Goal: Task Accomplishment & Management: Manage account settings

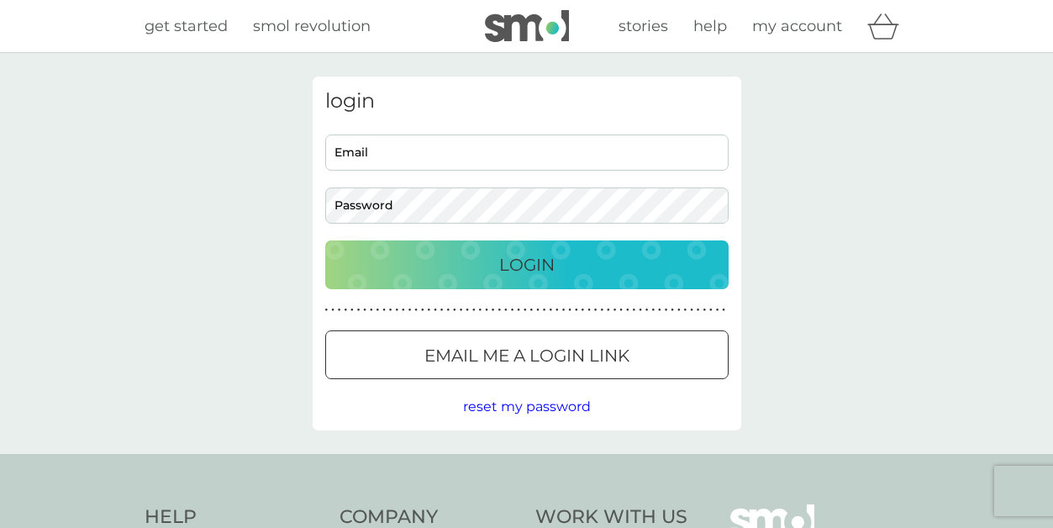
scroll to position [177, 0]
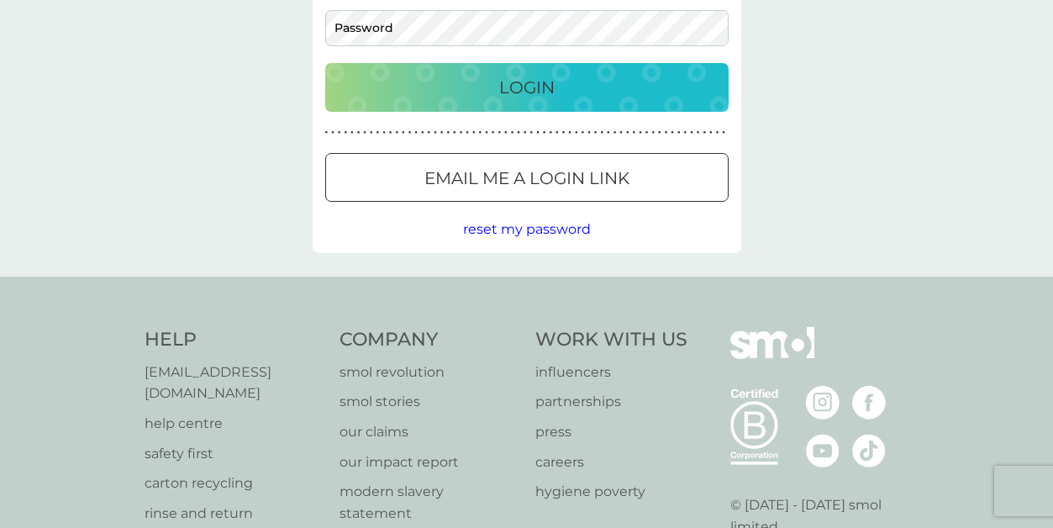
type input "almwt@macace.net"
click at [525, 101] on p "Login" at bounding box center [526, 87] width 55 height 27
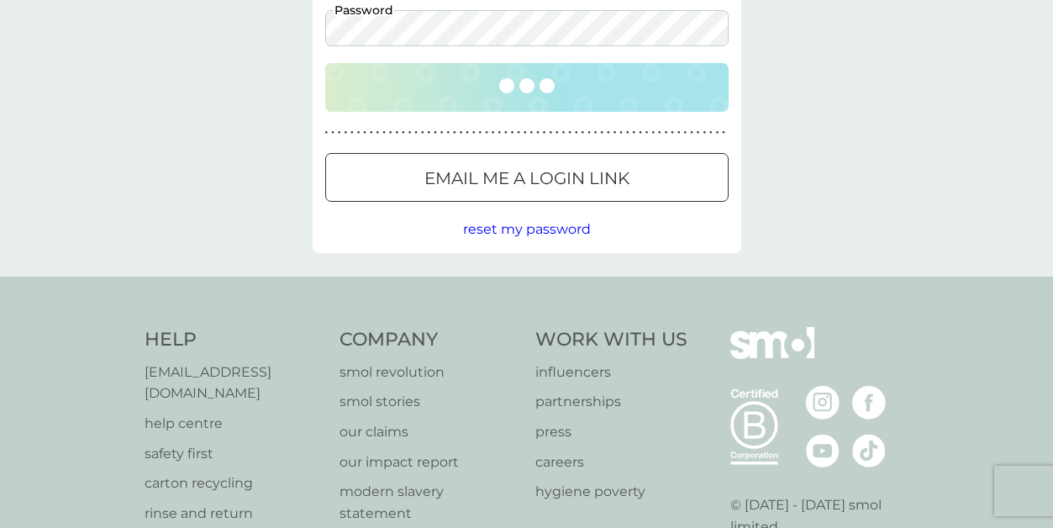
scroll to position [17, 0]
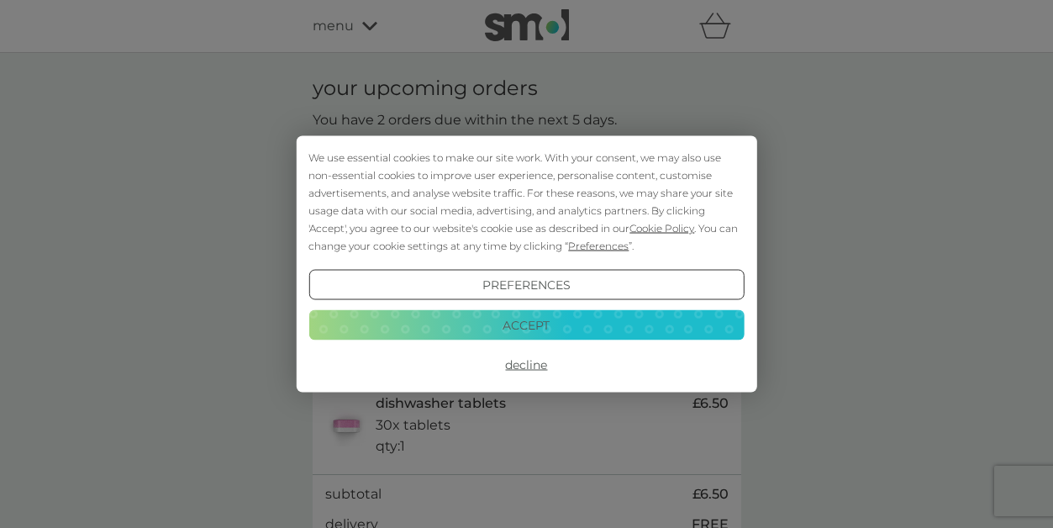
scroll to position [17, 0]
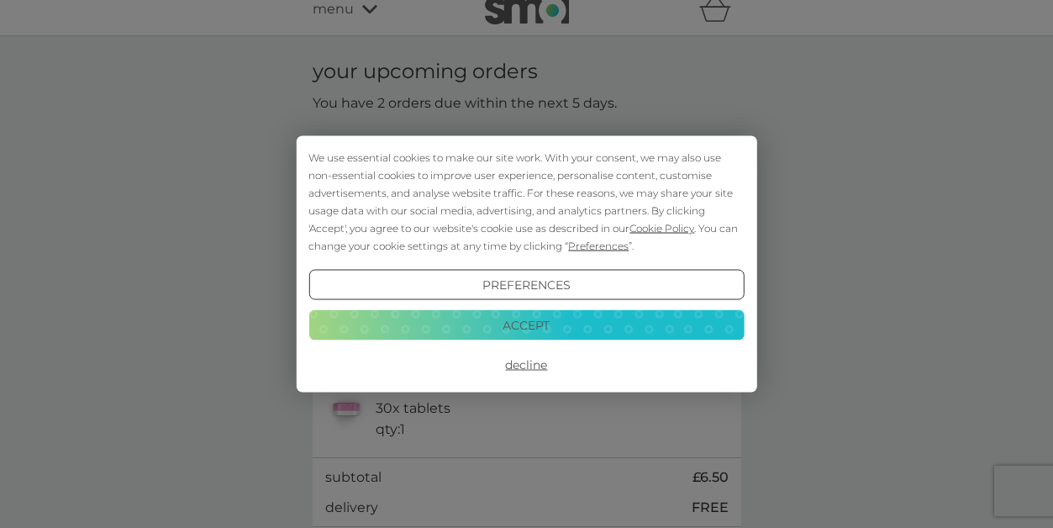
click at [522, 363] on button "Decline" at bounding box center [527, 365] width 436 height 30
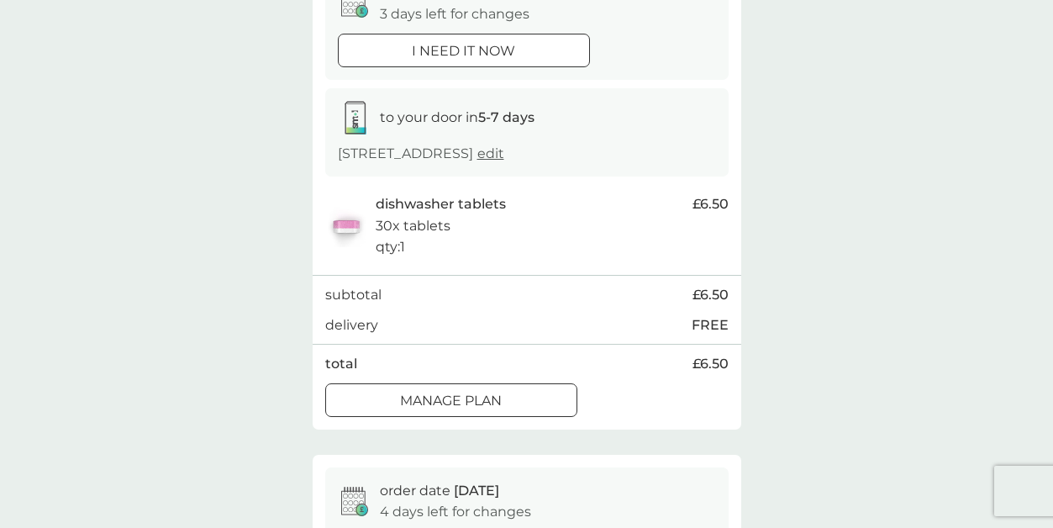
scroll to position [198, 0]
click at [466, 396] on div at bounding box center [451, 402] width 61 height 18
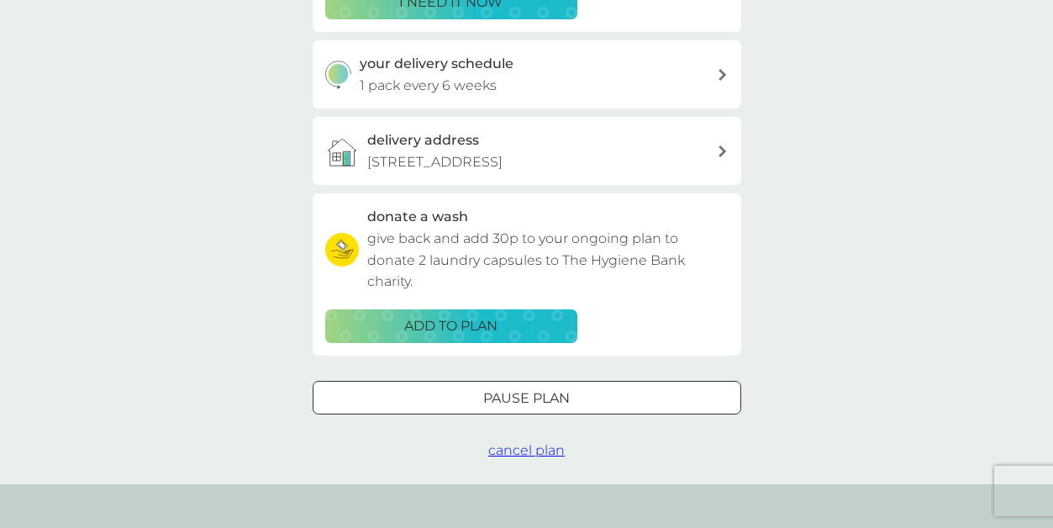
scroll to position [367, 0]
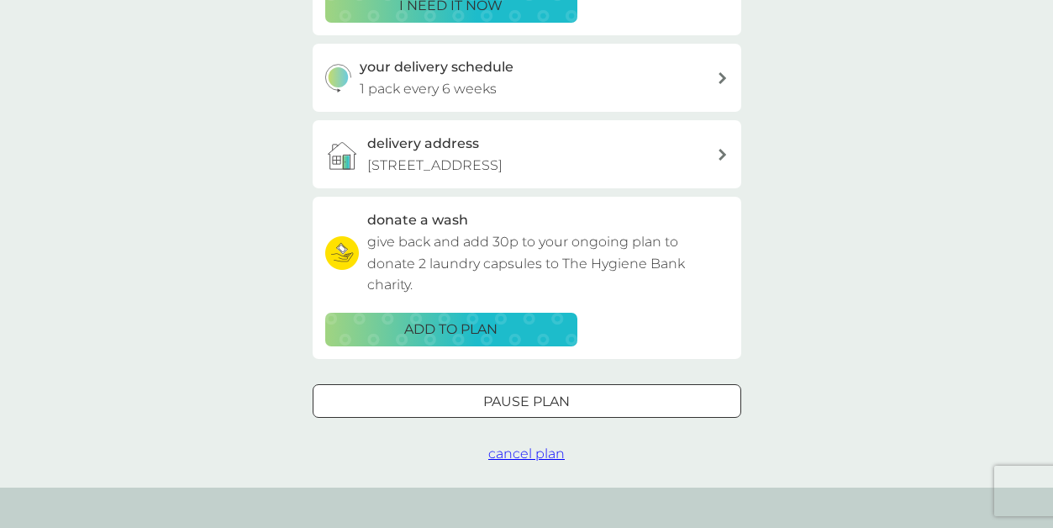
click at [499, 399] on div at bounding box center [527, 402] width 61 height 18
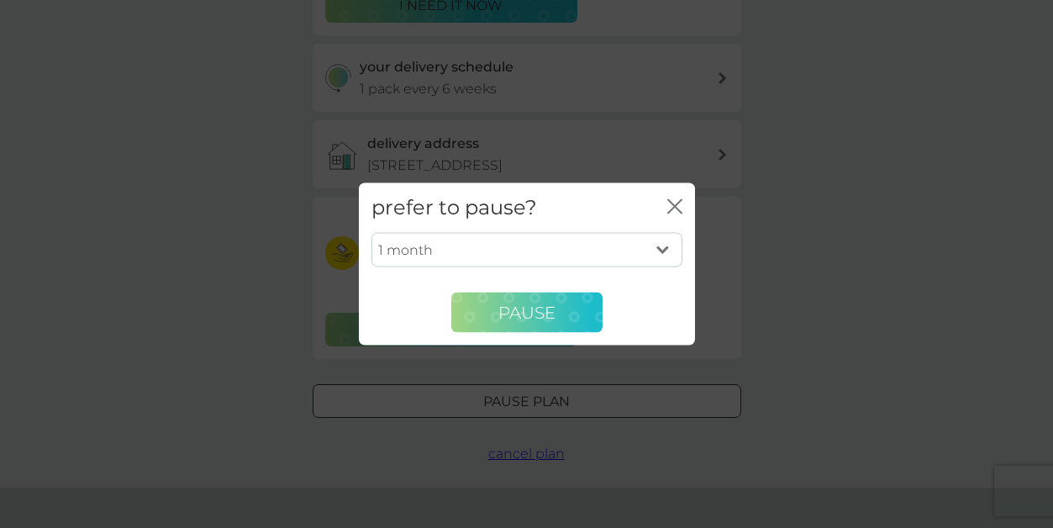
click at [519, 314] on span "Pause" at bounding box center [527, 312] width 57 height 20
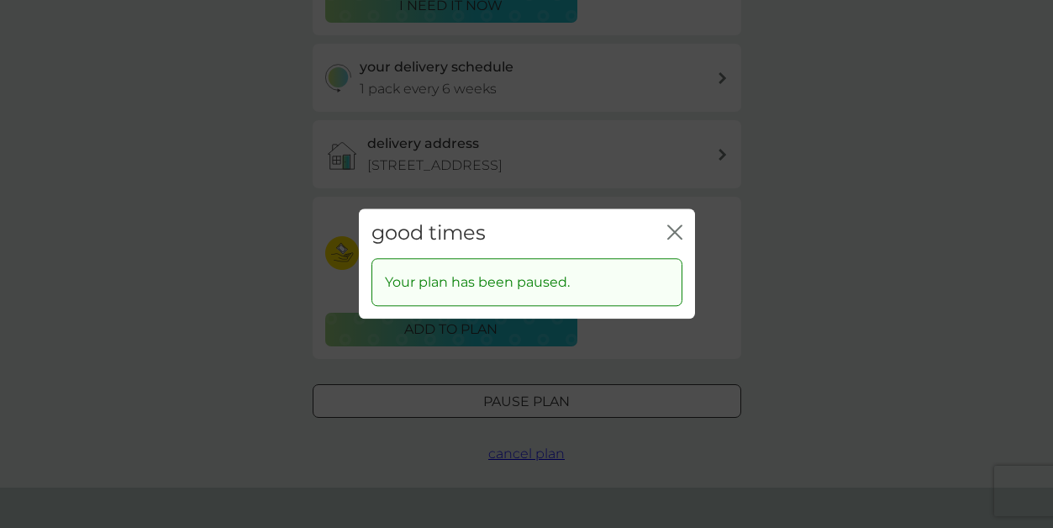
click at [677, 226] on icon "close" at bounding box center [675, 231] width 15 height 15
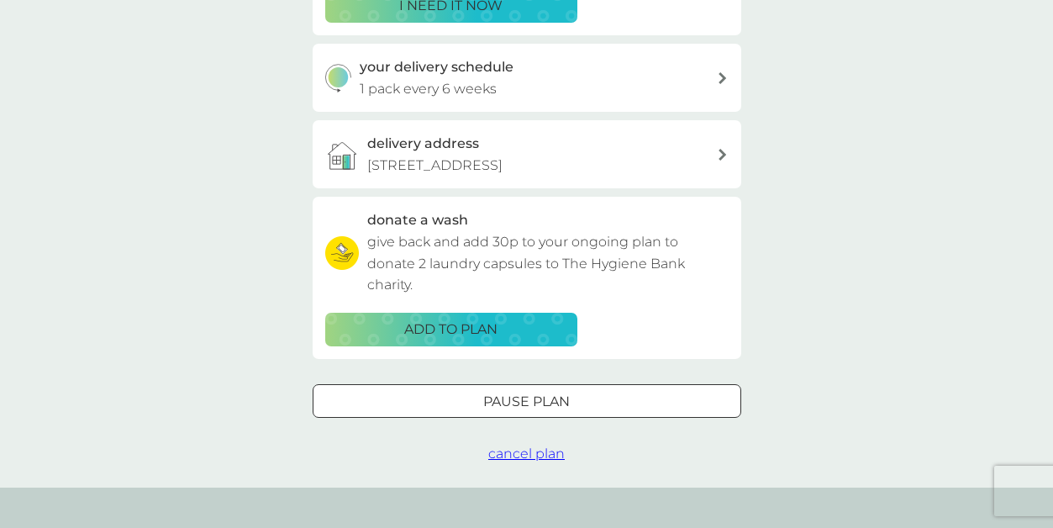
click at [710, 331] on div "donate a wash give back and add 30p to your ongoing plan to donate 2 laundry ca…" at bounding box center [527, 277] width 404 height 136
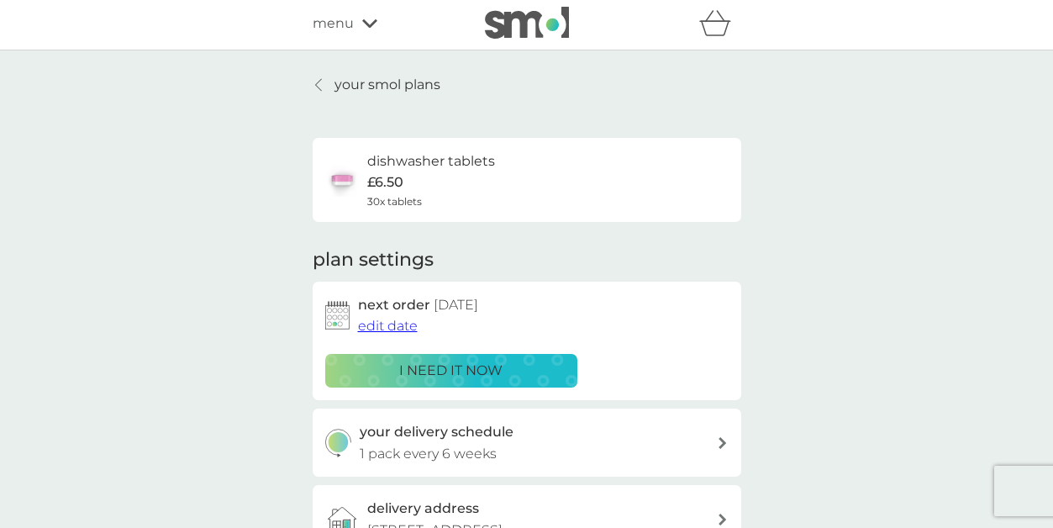
scroll to position [0, 0]
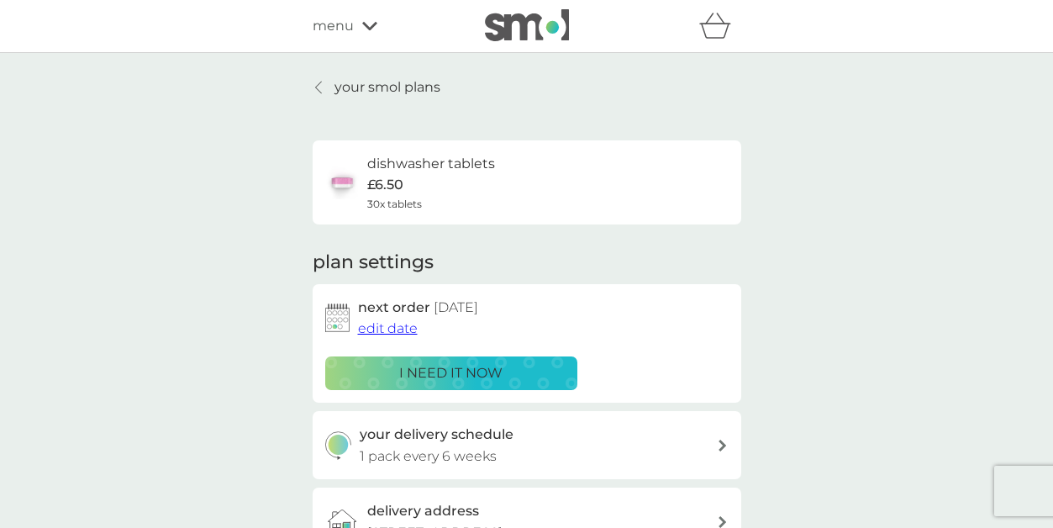
click at [410, 82] on p "your smol plans" at bounding box center [388, 88] width 106 height 22
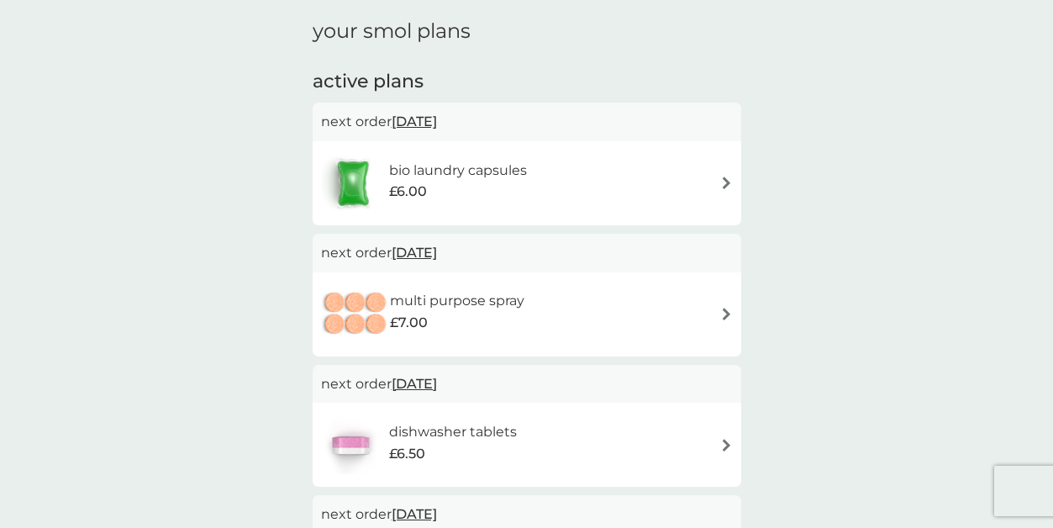
scroll to position [219, 0]
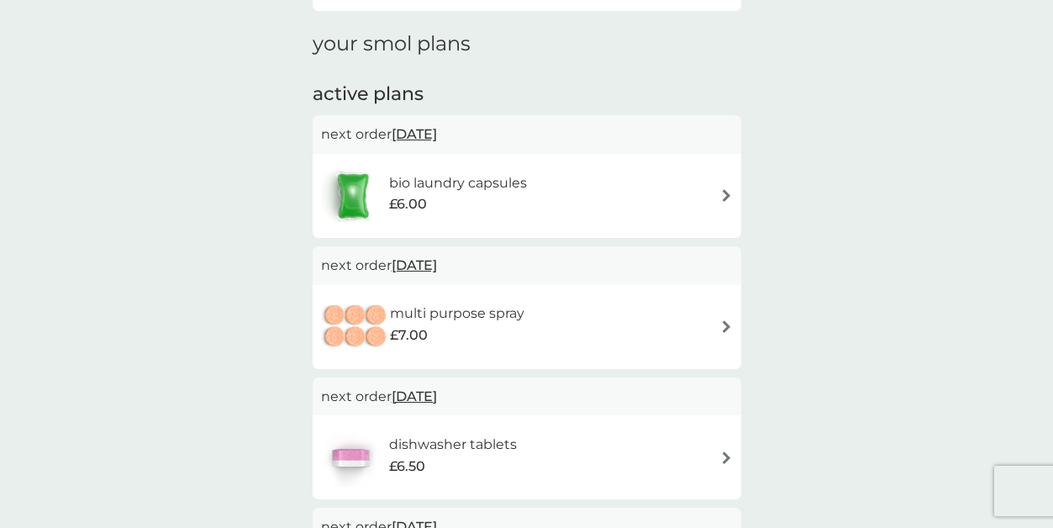
click at [436, 186] on h6 "bio laundry capsules" at bounding box center [458, 183] width 138 height 22
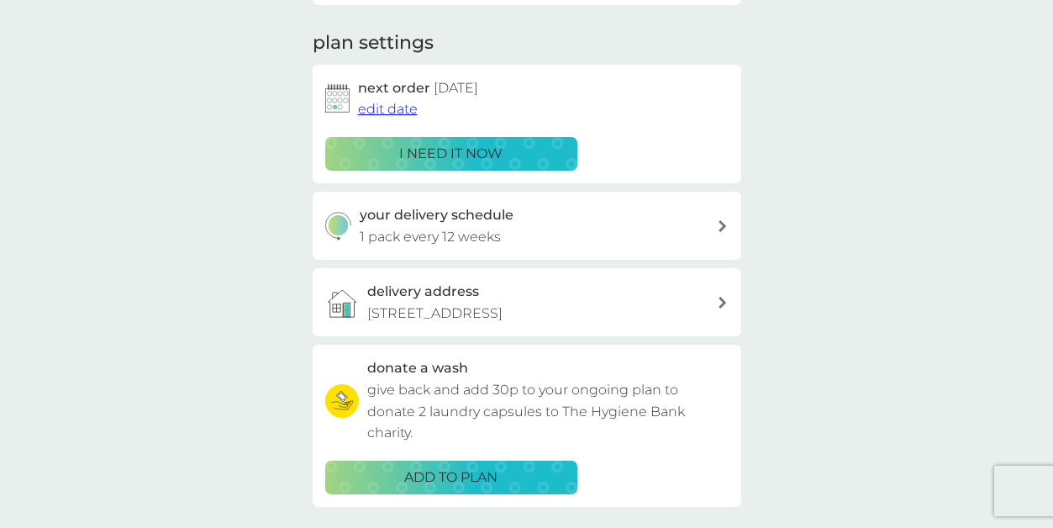
scroll to position [288, 0]
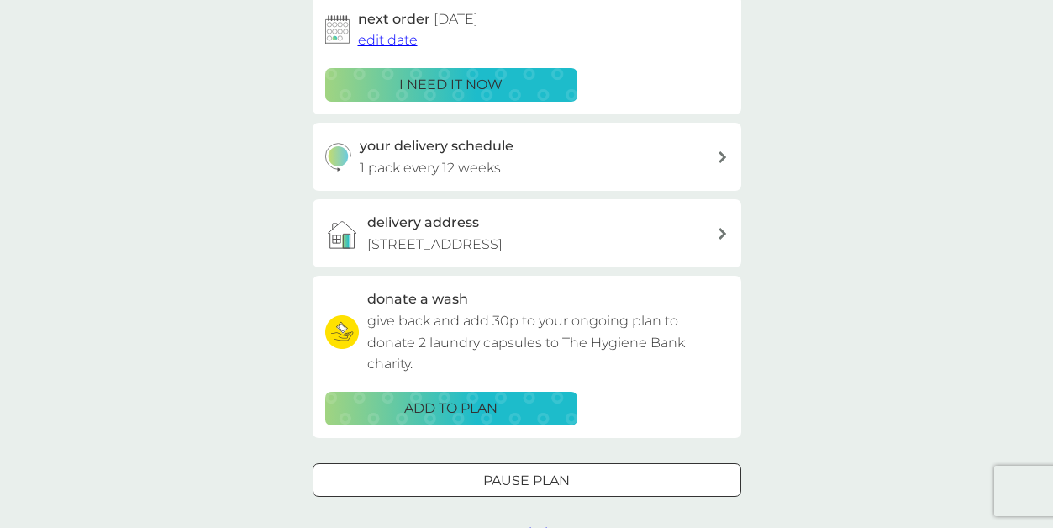
click at [499, 481] on div at bounding box center [527, 481] width 61 height 18
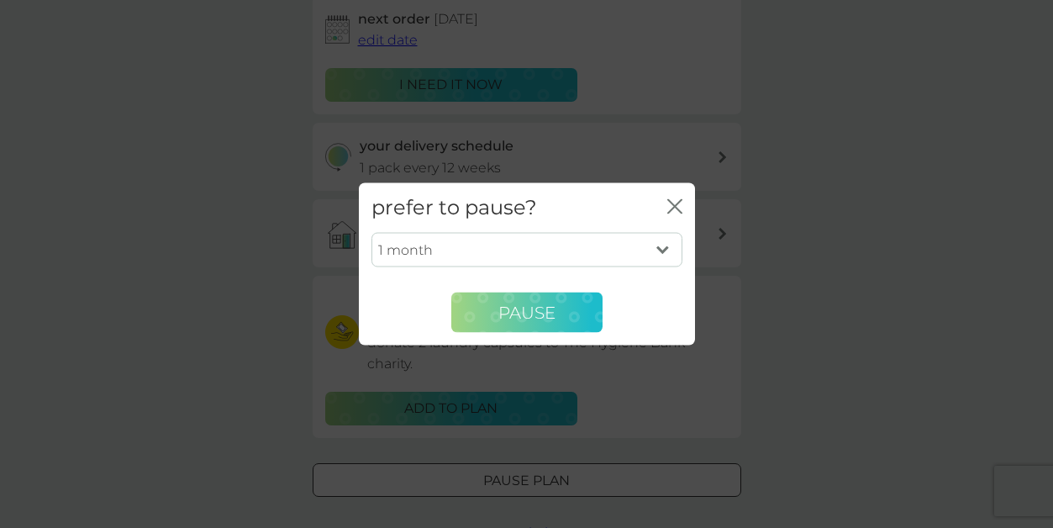
click at [526, 309] on span "Pause" at bounding box center [527, 312] width 57 height 20
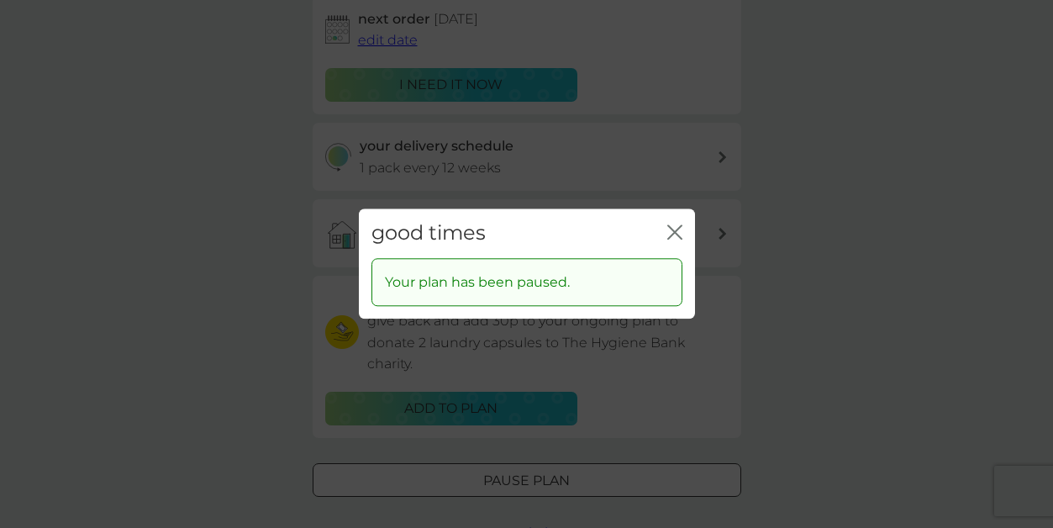
click at [676, 225] on icon "close" at bounding box center [675, 231] width 15 height 15
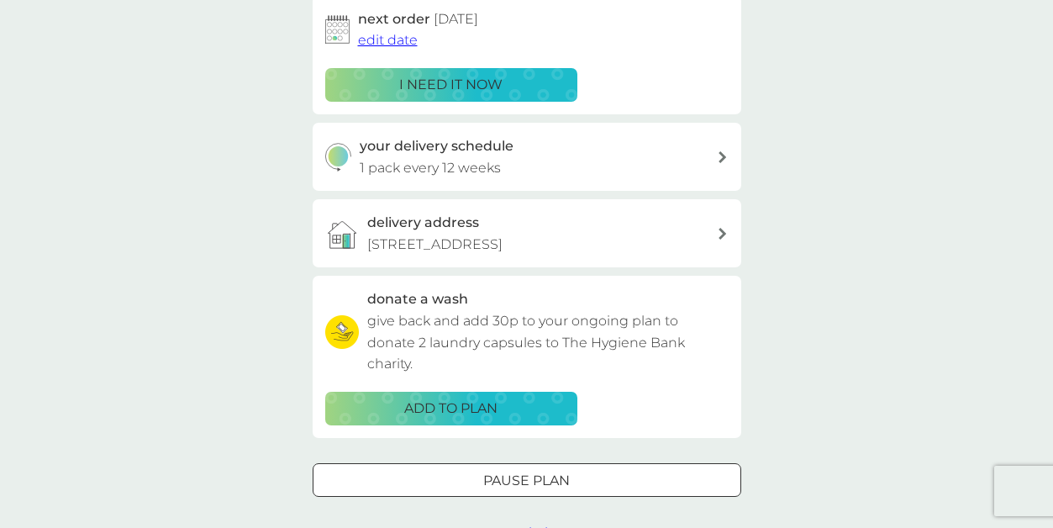
scroll to position [0, 0]
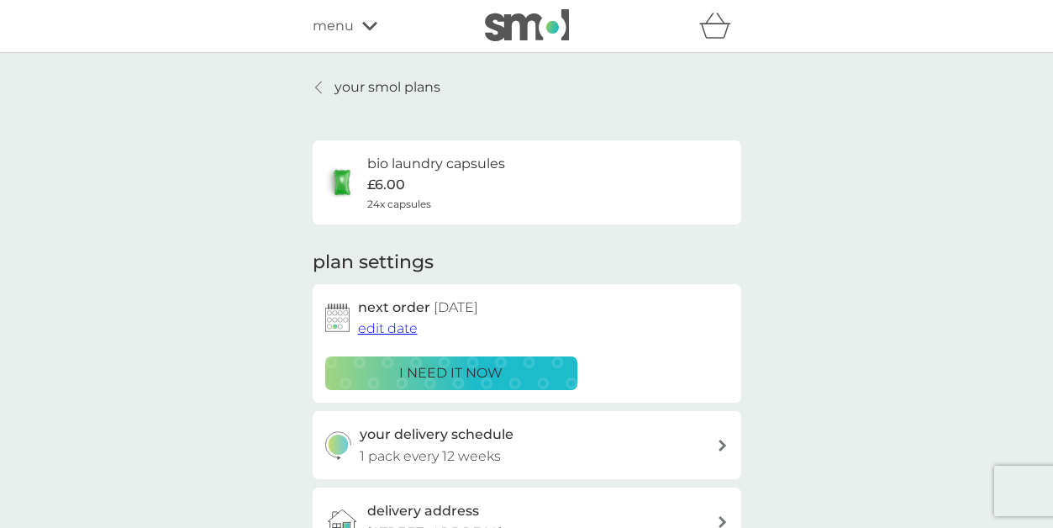
click at [347, 25] on span "menu" at bounding box center [333, 26] width 41 height 22
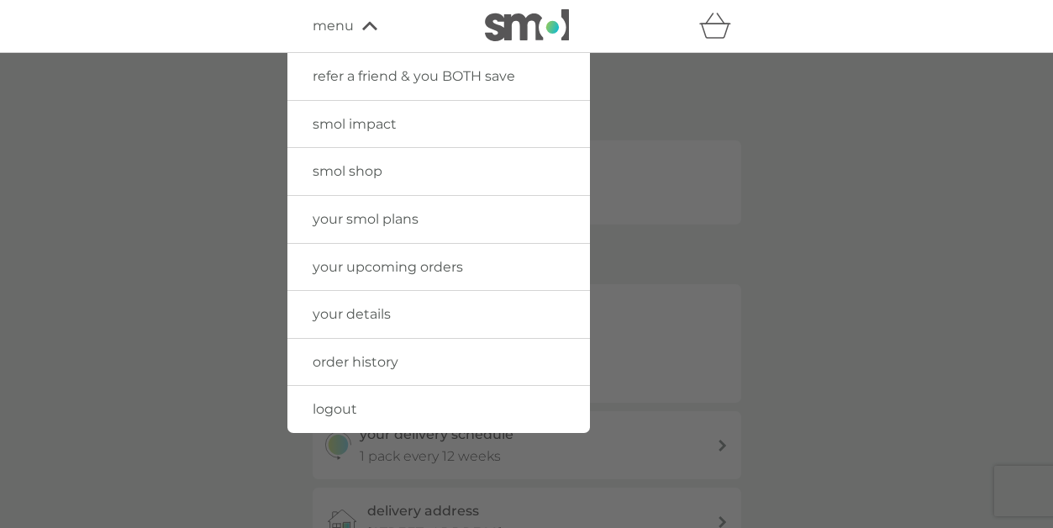
click at [346, 404] on span "logout" at bounding box center [335, 409] width 45 height 16
